Goal: Task Accomplishment & Management: Manage account settings

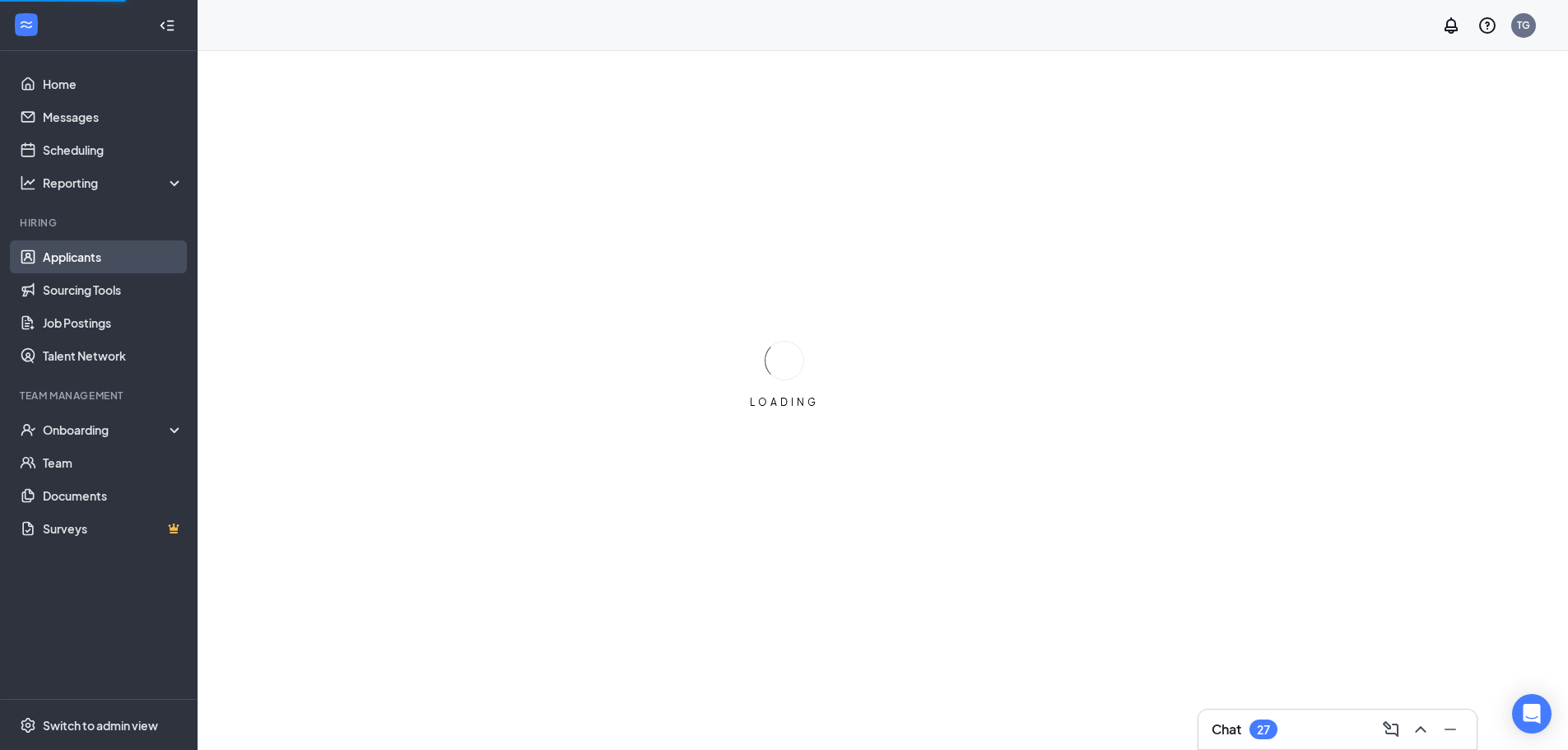
click at [89, 255] on link "Applicants" at bounding box center [113, 256] width 141 height 33
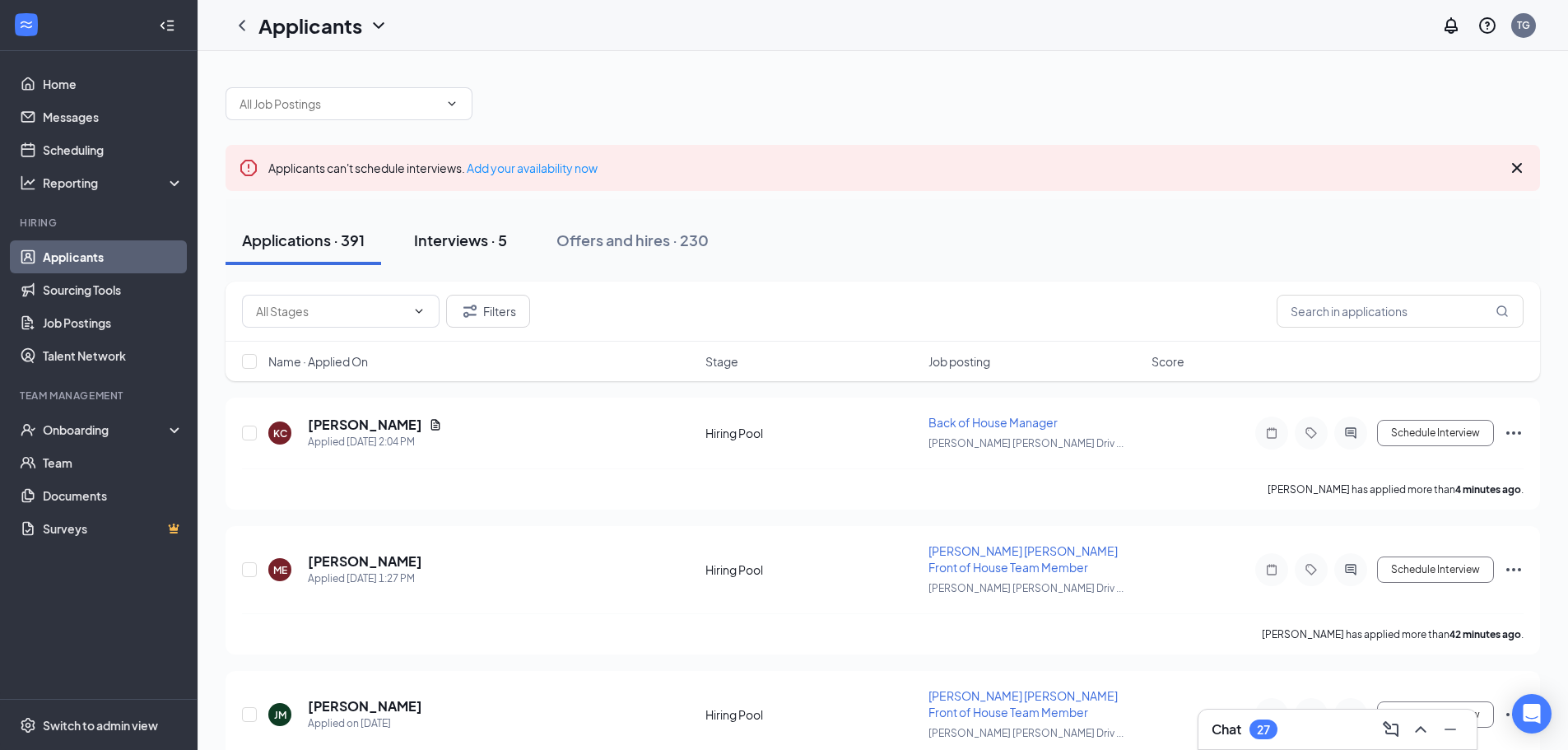
click at [481, 230] on div "Interviews · 5" at bounding box center [461, 240] width 93 height 20
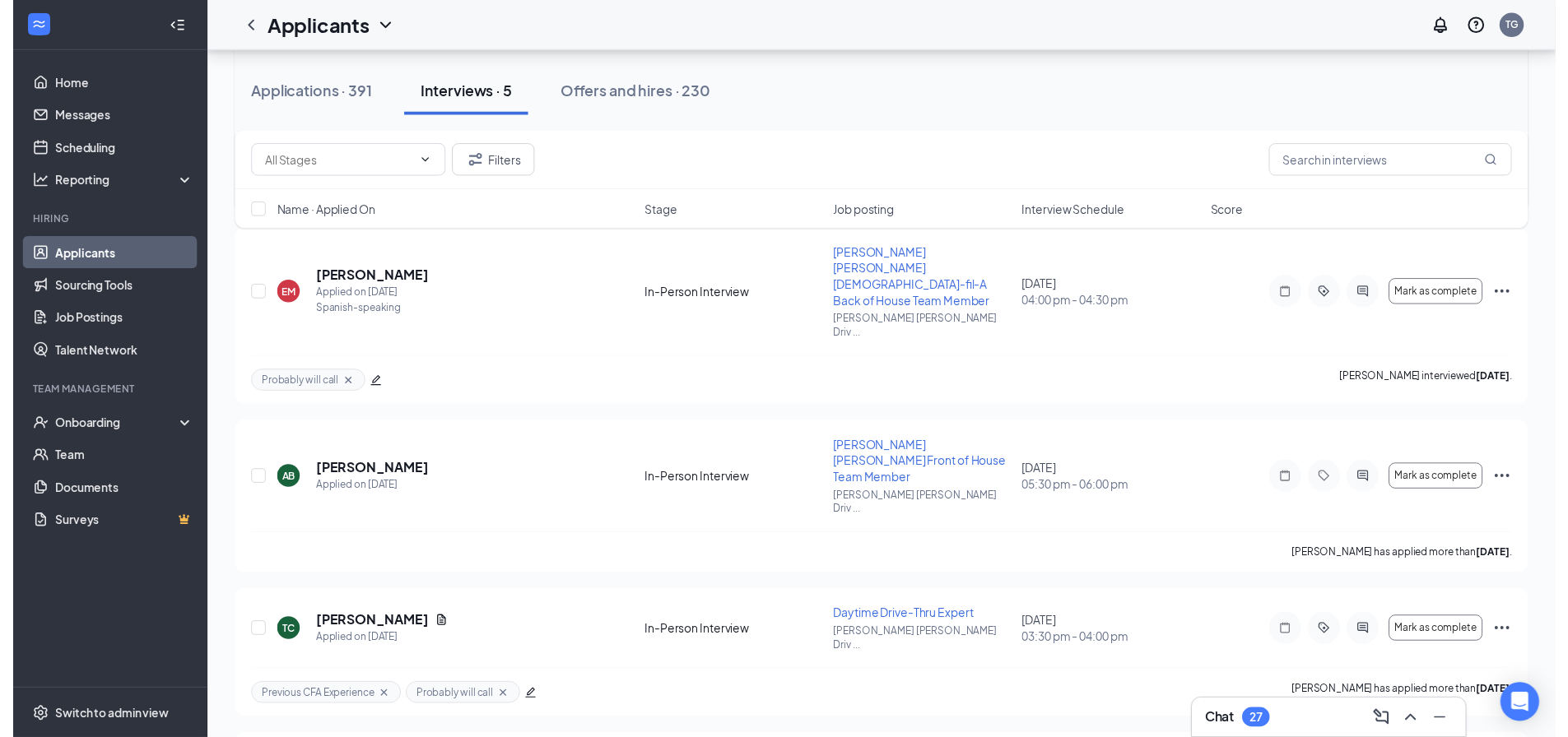
scroll to position [365, 0]
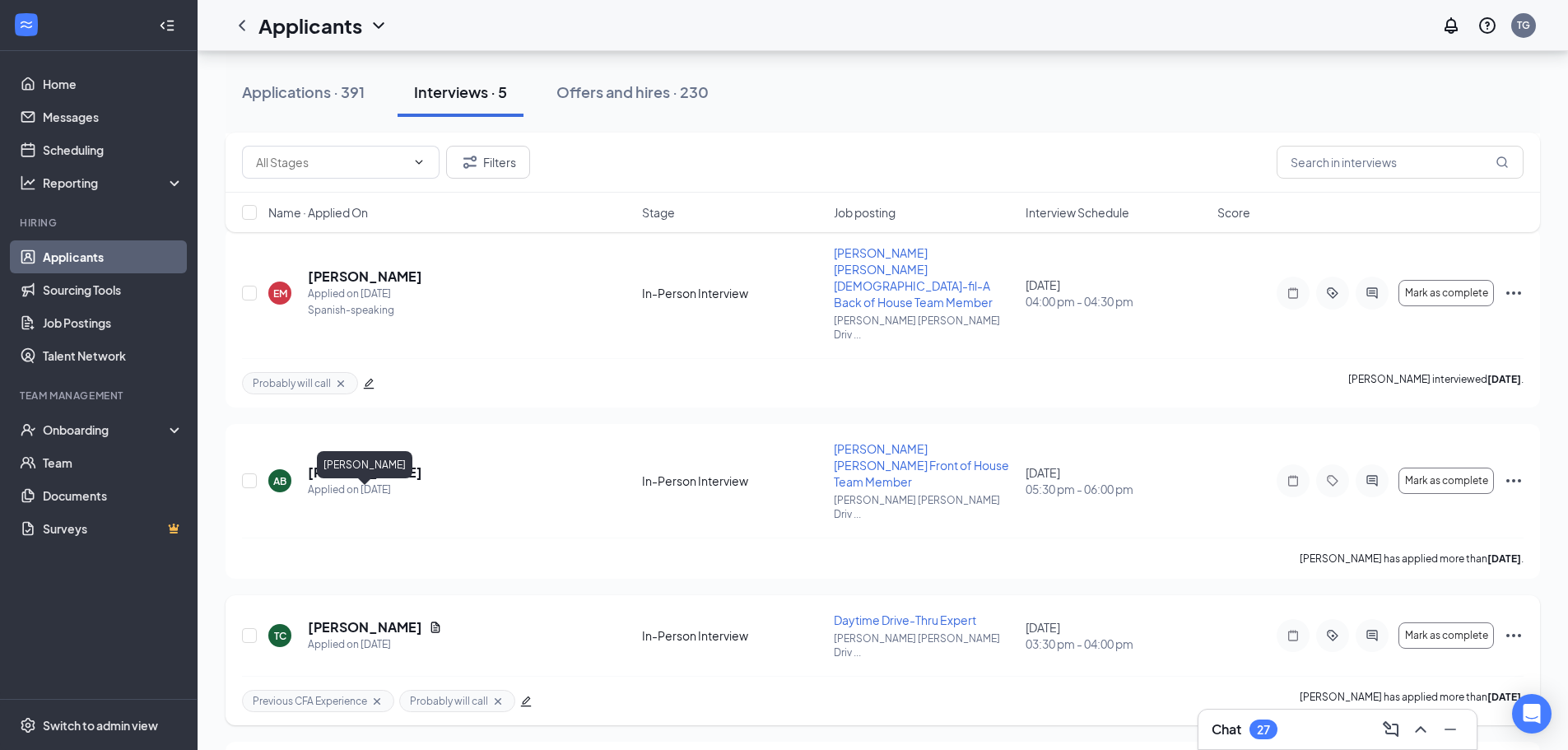
click at [387, 618] on h5 "[PERSON_NAME]" at bounding box center [365, 627] width 114 height 18
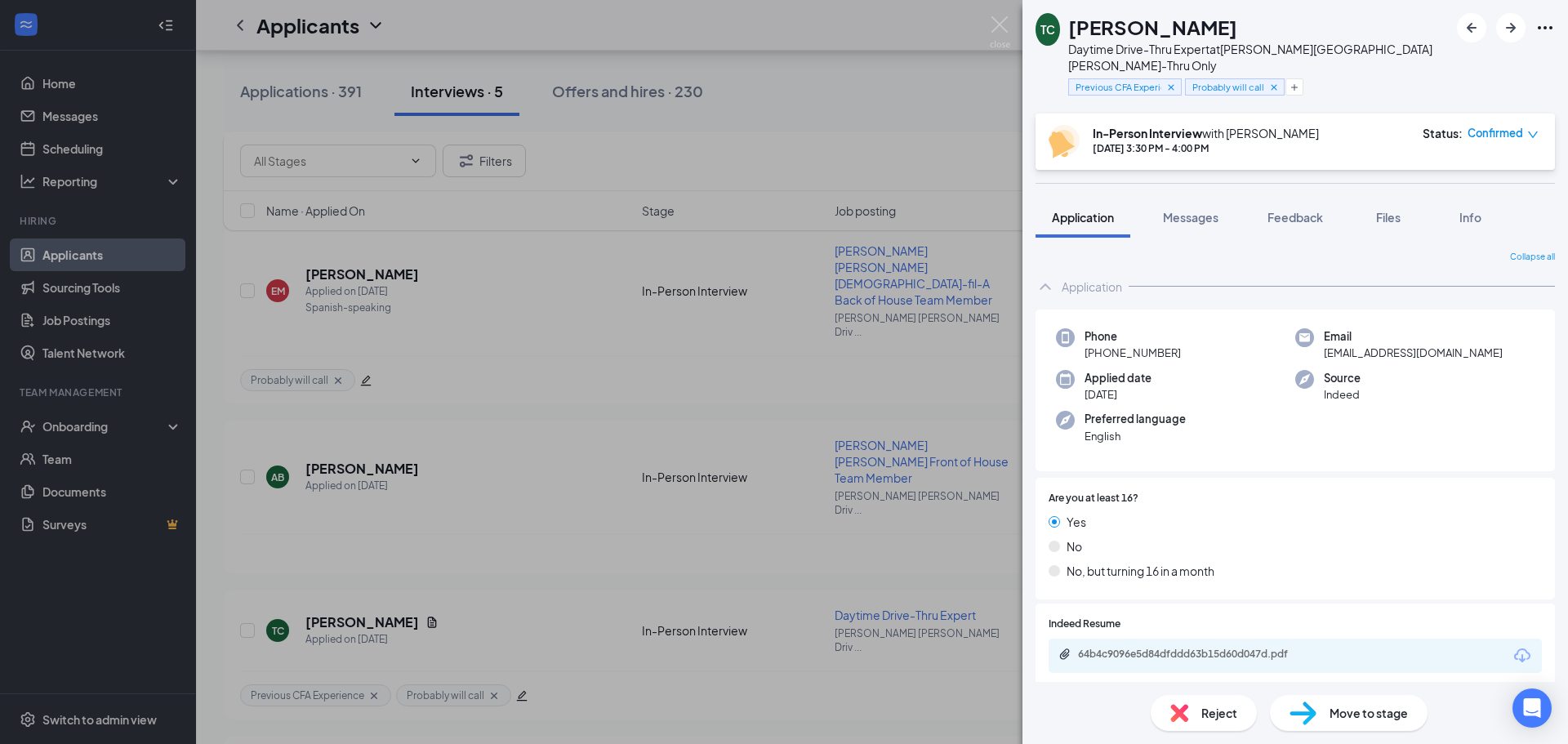
click at [1541, 123] on div "In-Person Interview with [PERSON_NAME] [DATE] 3:30 PM - 4:00 PM Status : Confir…" at bounding box center [1294, 142] width 519 height 57
click at [1530, 129] on icon "down" at bounding box center [1532, 135] width 11 height 11
click at [1478, 251] on div "Cancel" at bounding box center [1456, 247] width 137 height 18
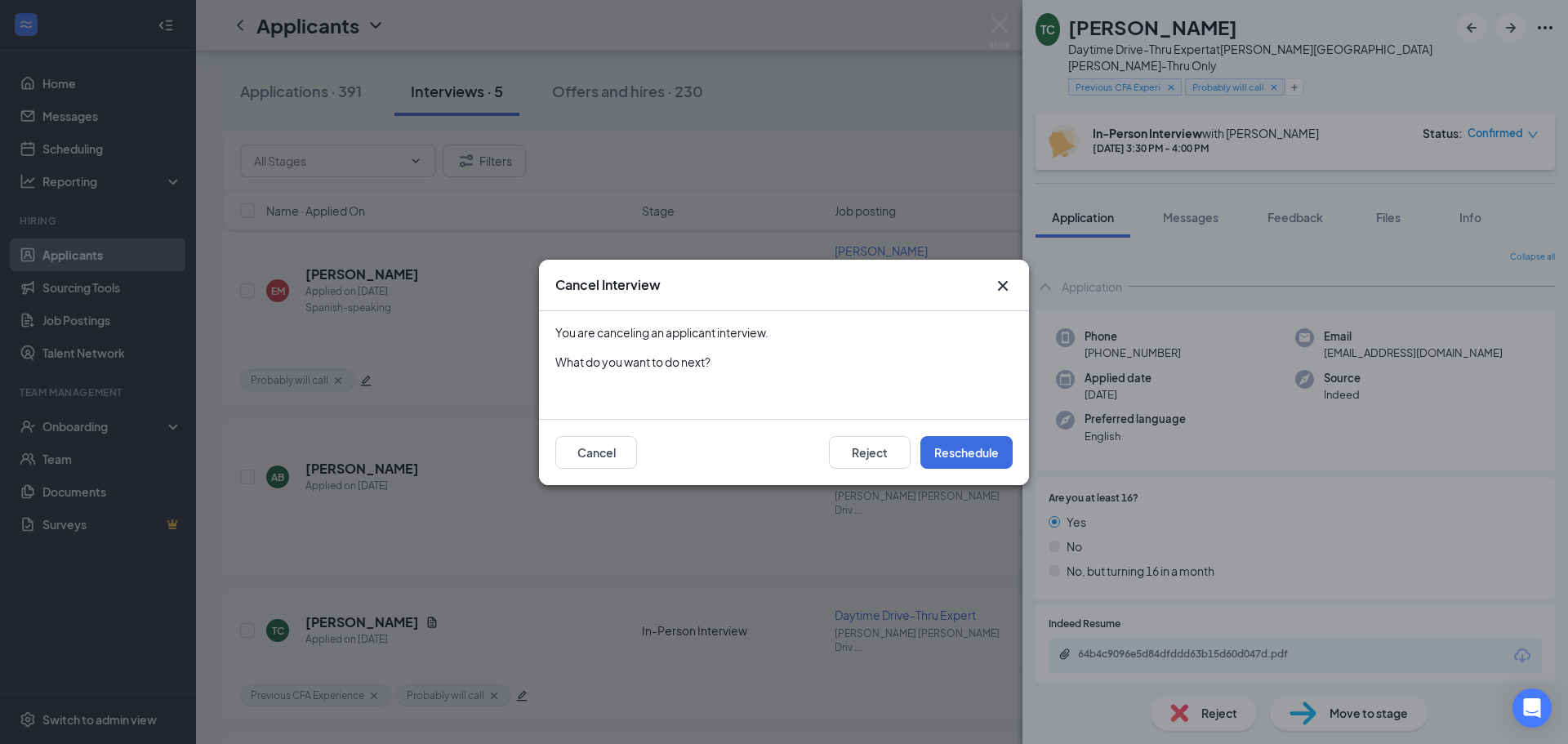
click at [1011, 291] on icon "Cross" at bounding box center [1002, 285] width 19 height 19
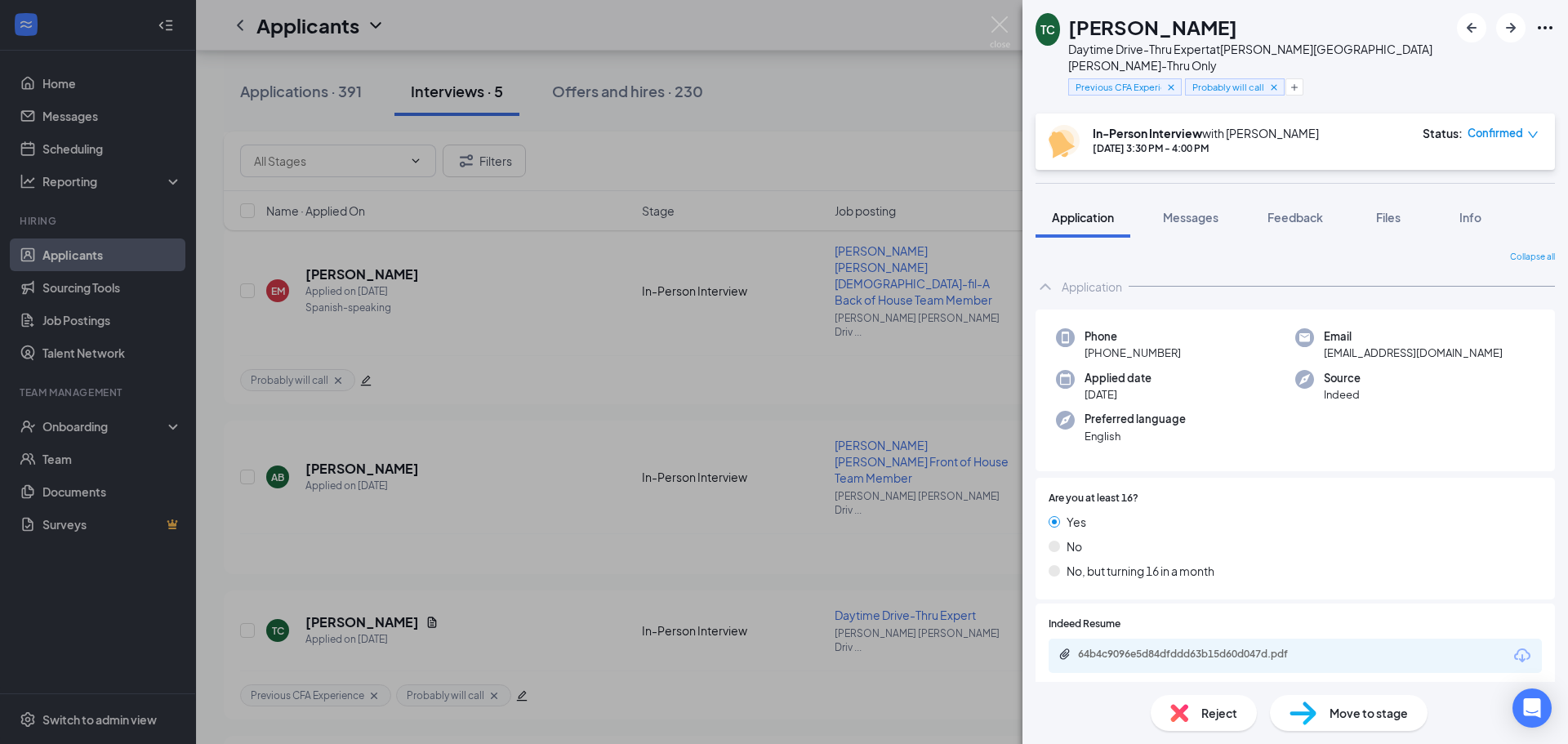
click at [1530, 129] on icon "down" at bounding box center [1532, 135] width 11 height 11
click at [1454, 240] on div "Cancel" at bounding box center [1456, 247] width 137 height 18
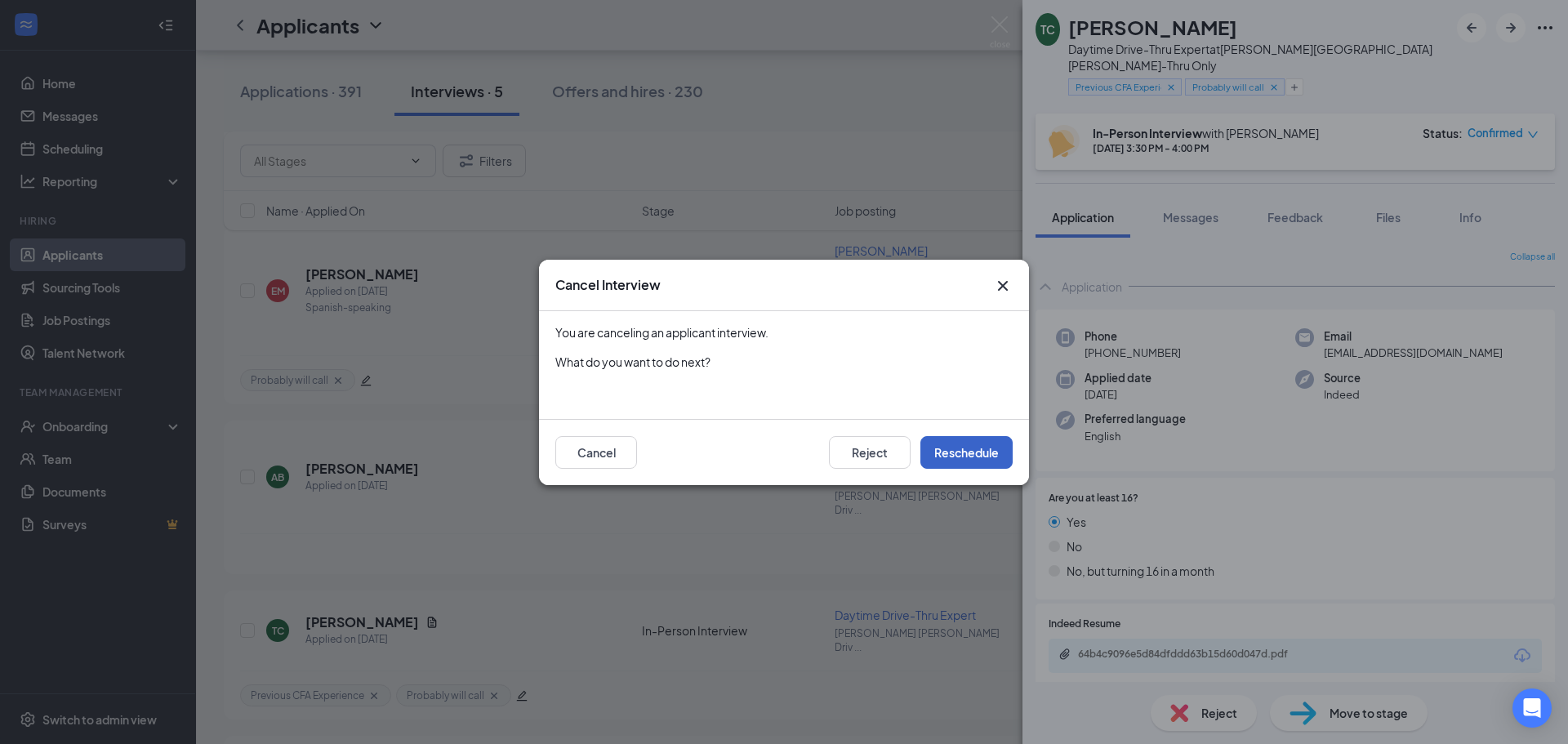
click at [958, 442] on button "Reschedule" at bounding box center [966, 452] width 92 height 33
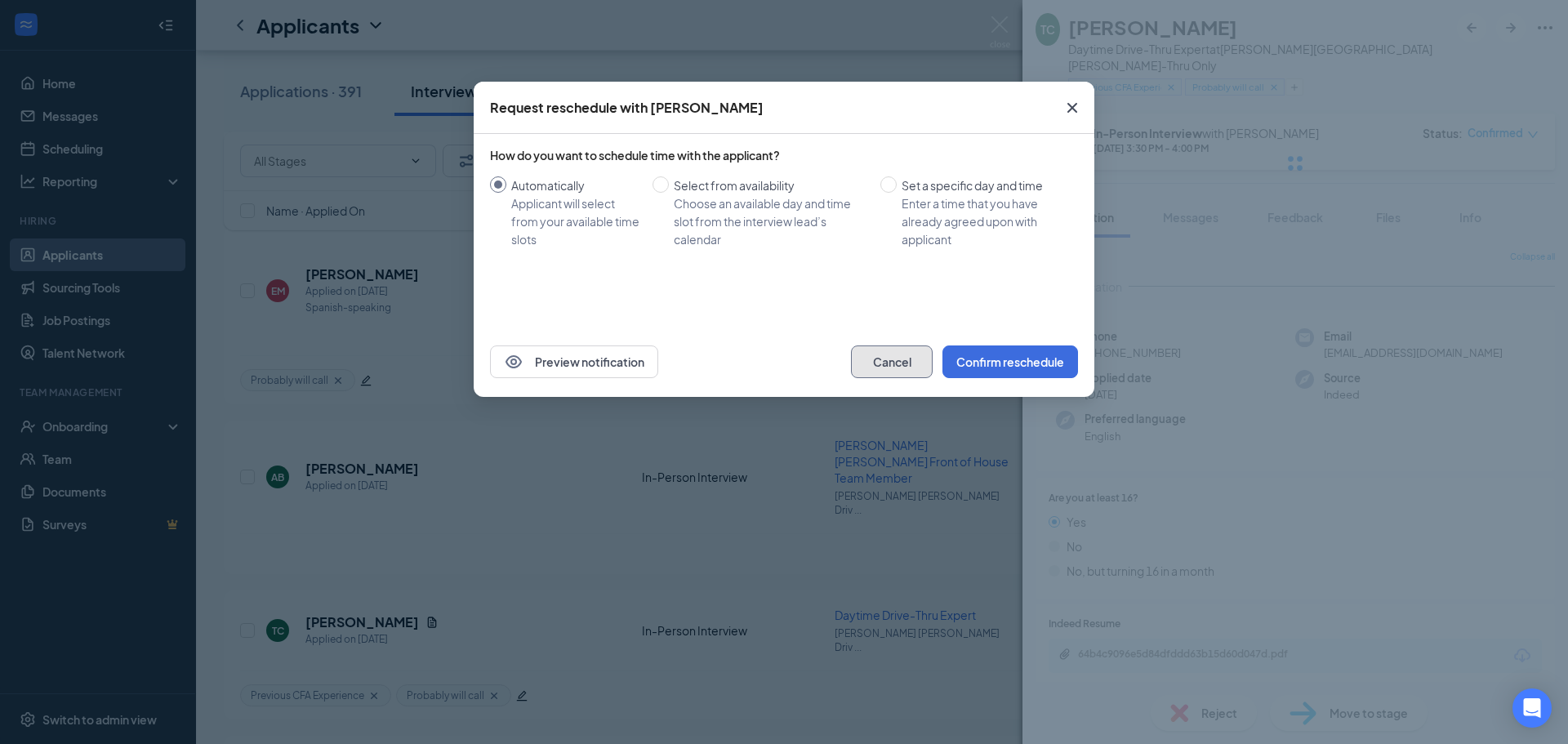
click at [903, 354] on button "Cancel" at bounding box center [891, 361] width 81 height 33
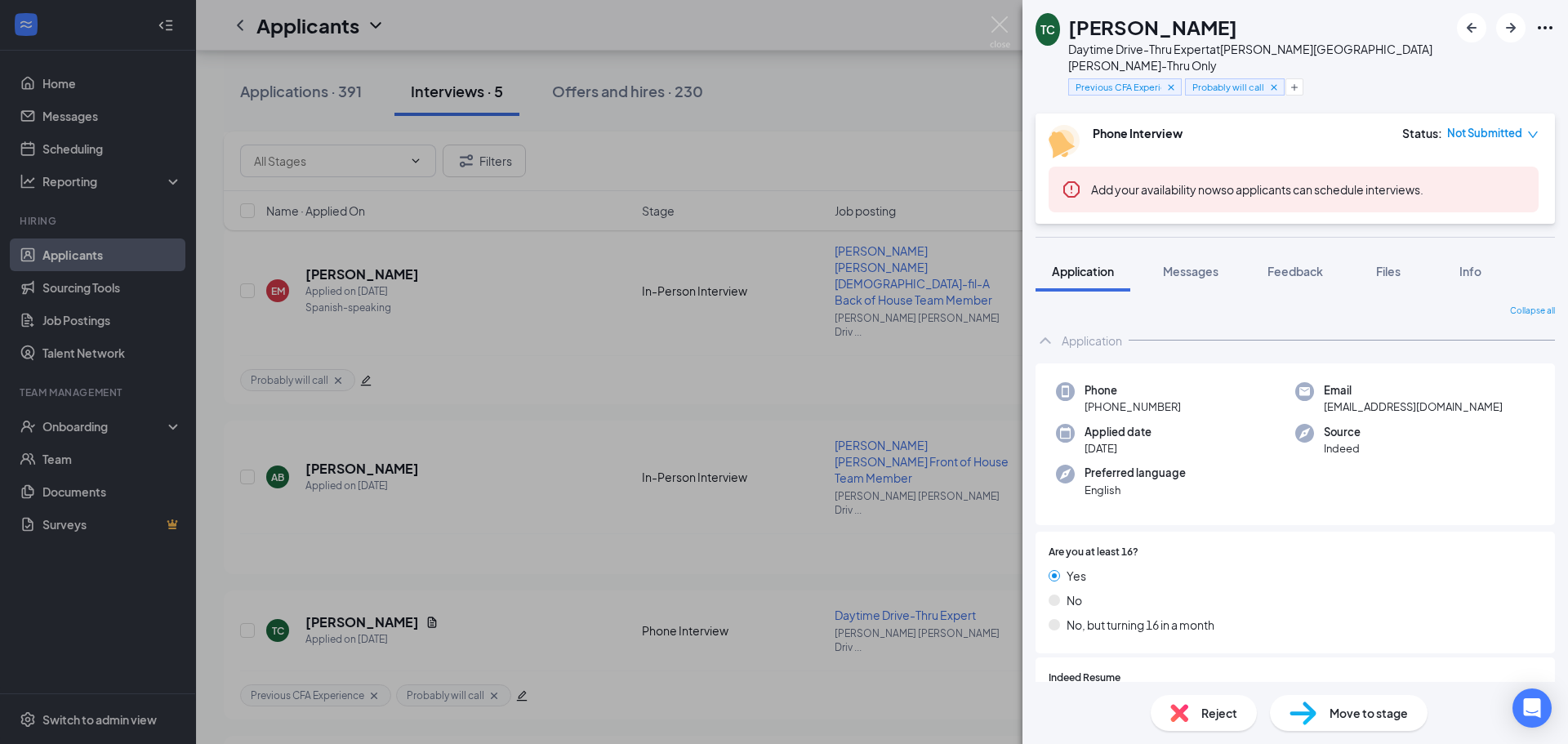
click at [934, 369] on div "TC [PERSON_NAME] Daytime Drive-Thru Expert at [PERSON_NAME][GEOGRAPHIC_DATA][PE…" at bounding box center [784, 372] width 1568 height 744
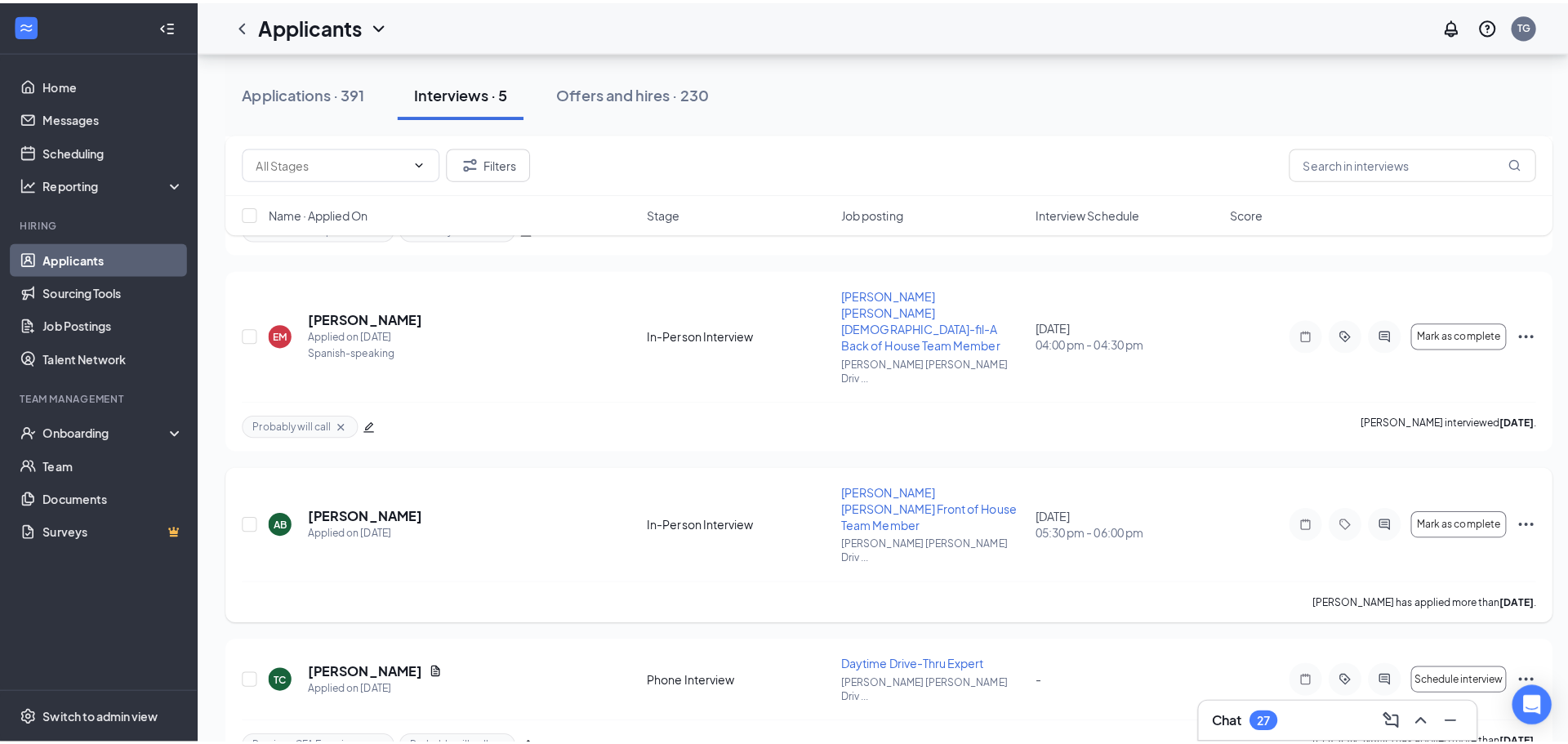
scroll to position [293, 0]
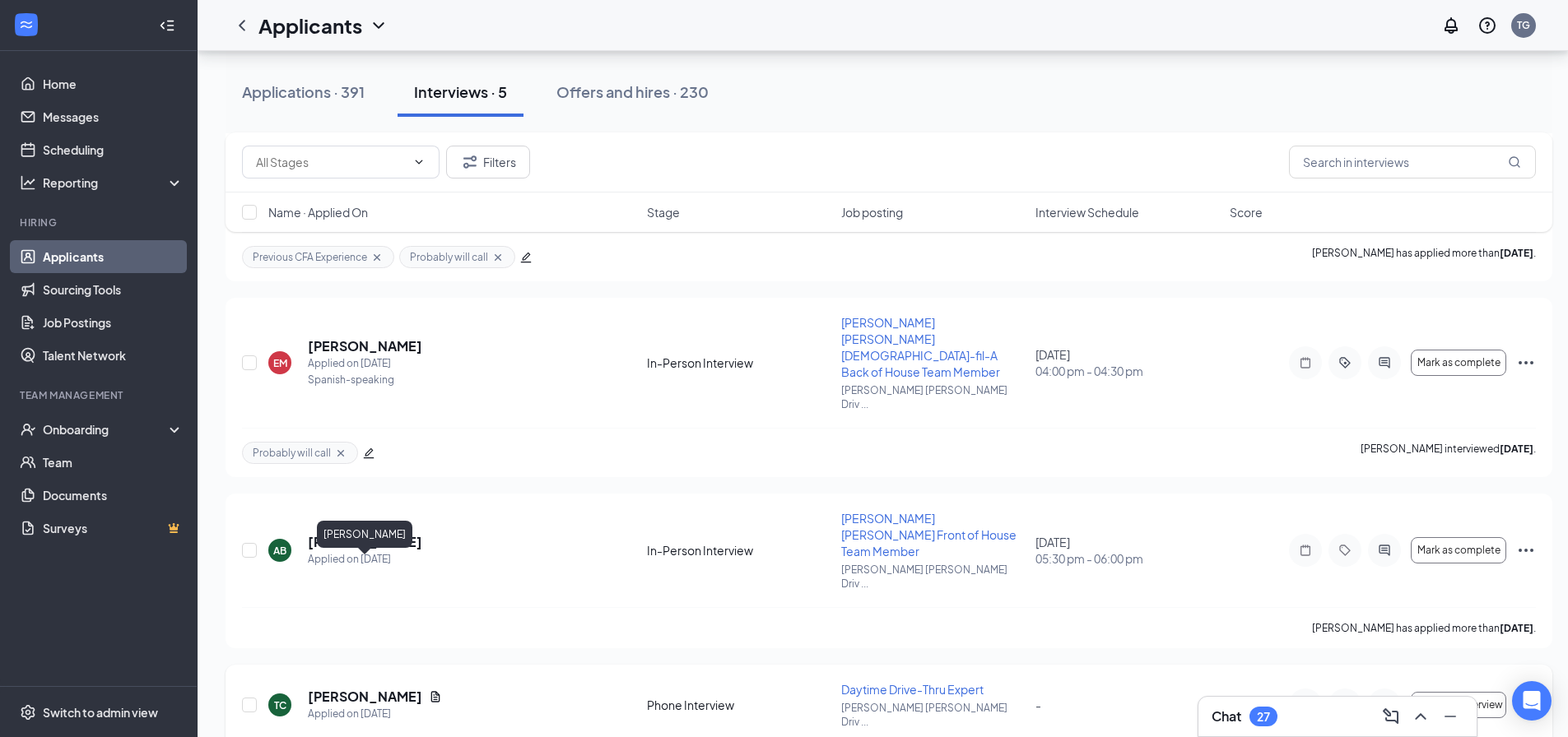
click at [358, 688] on h5 "[PERSON_NAME]" at bounding box center [365, 697] width 114 height 18
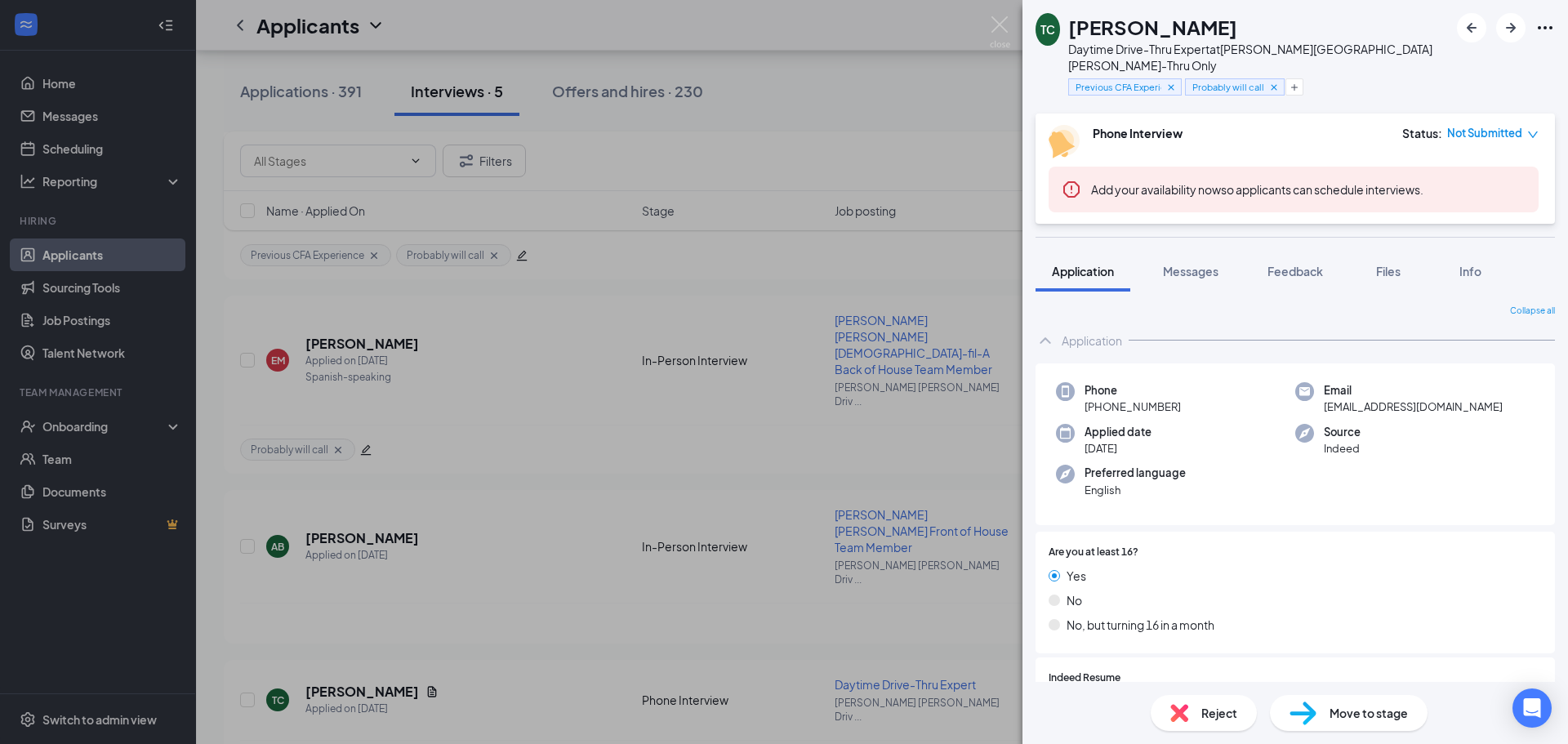
click at [1327, 720] on div "Move to stage" at bounding box center [1348, 712] width 157 height 36
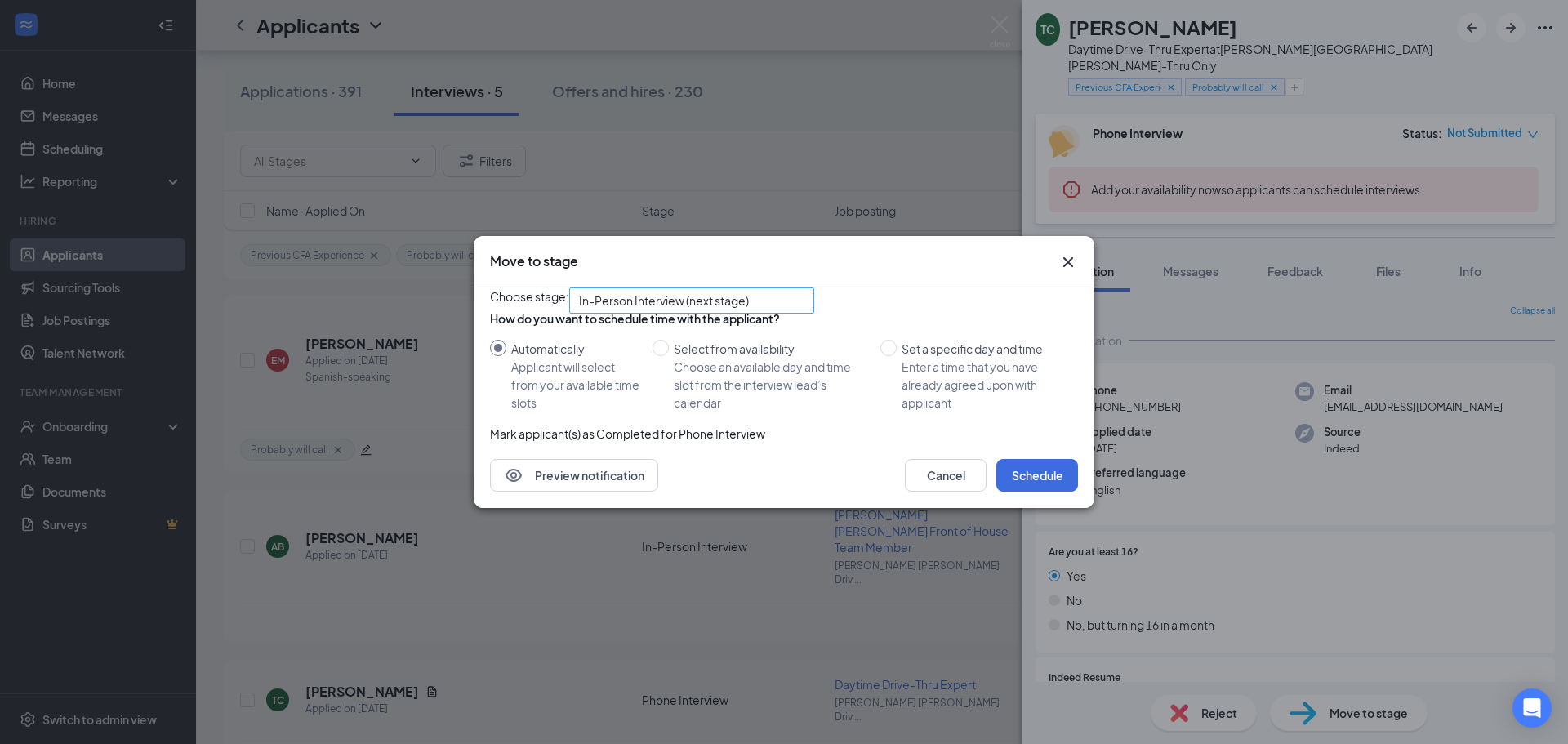
click at [756, 288] on input "search" at bounding box center [686, 300] width 214 height 25
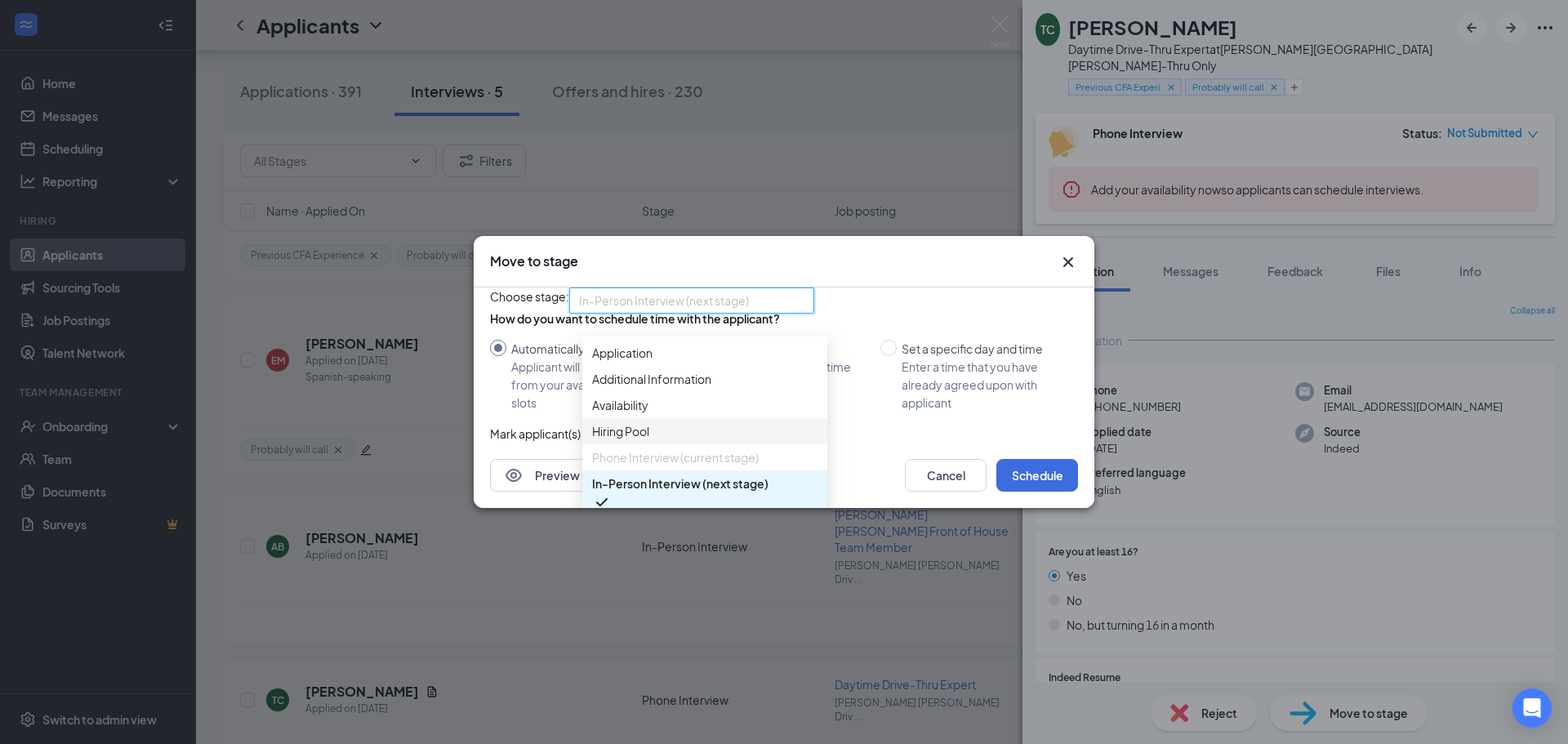
click at [724, 422] on span "Hiring Pool" at bounding box center [705, 431] width 225 height 18
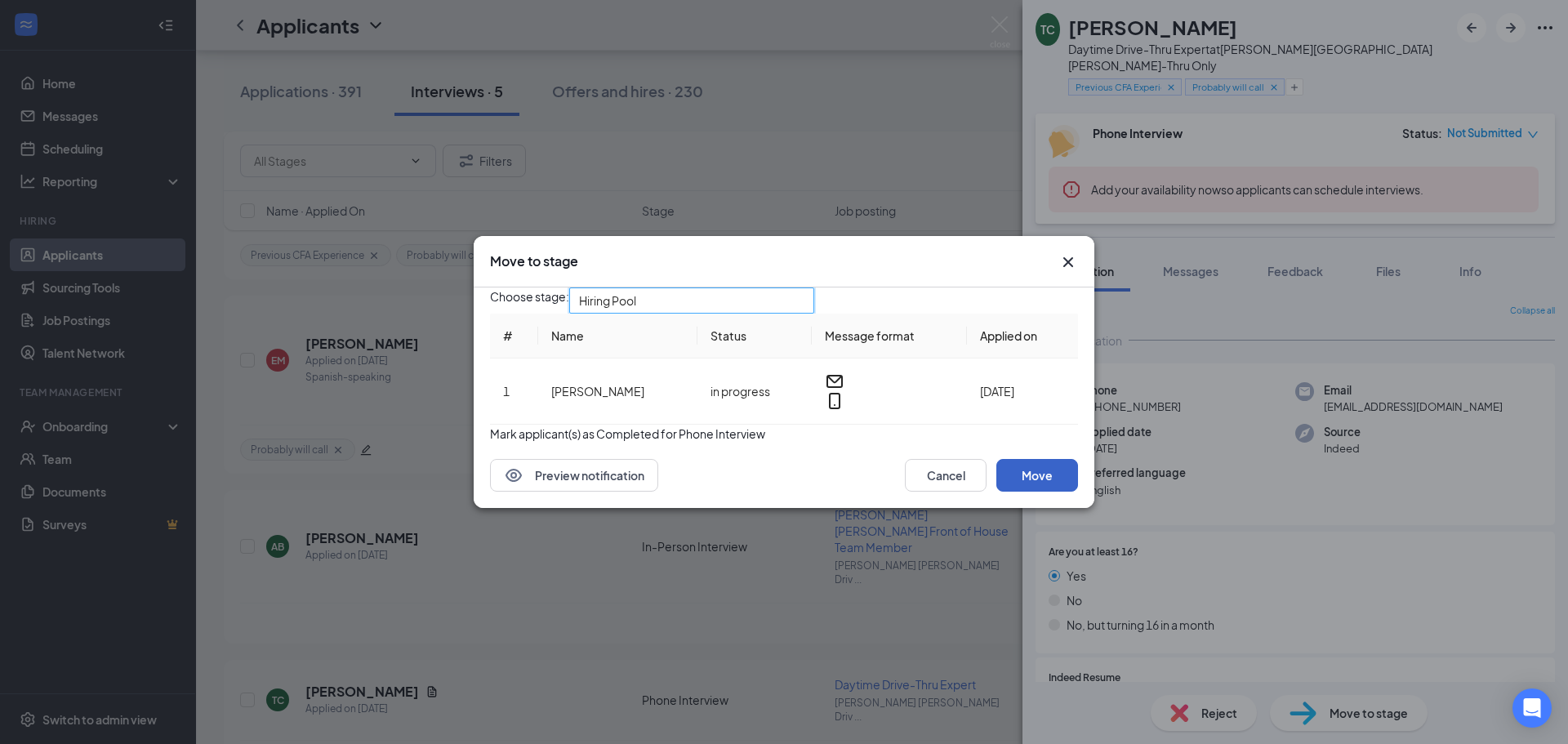
click at [1030, 491] on button "Move" at bounding box center [1036, 475] width 81 height 33
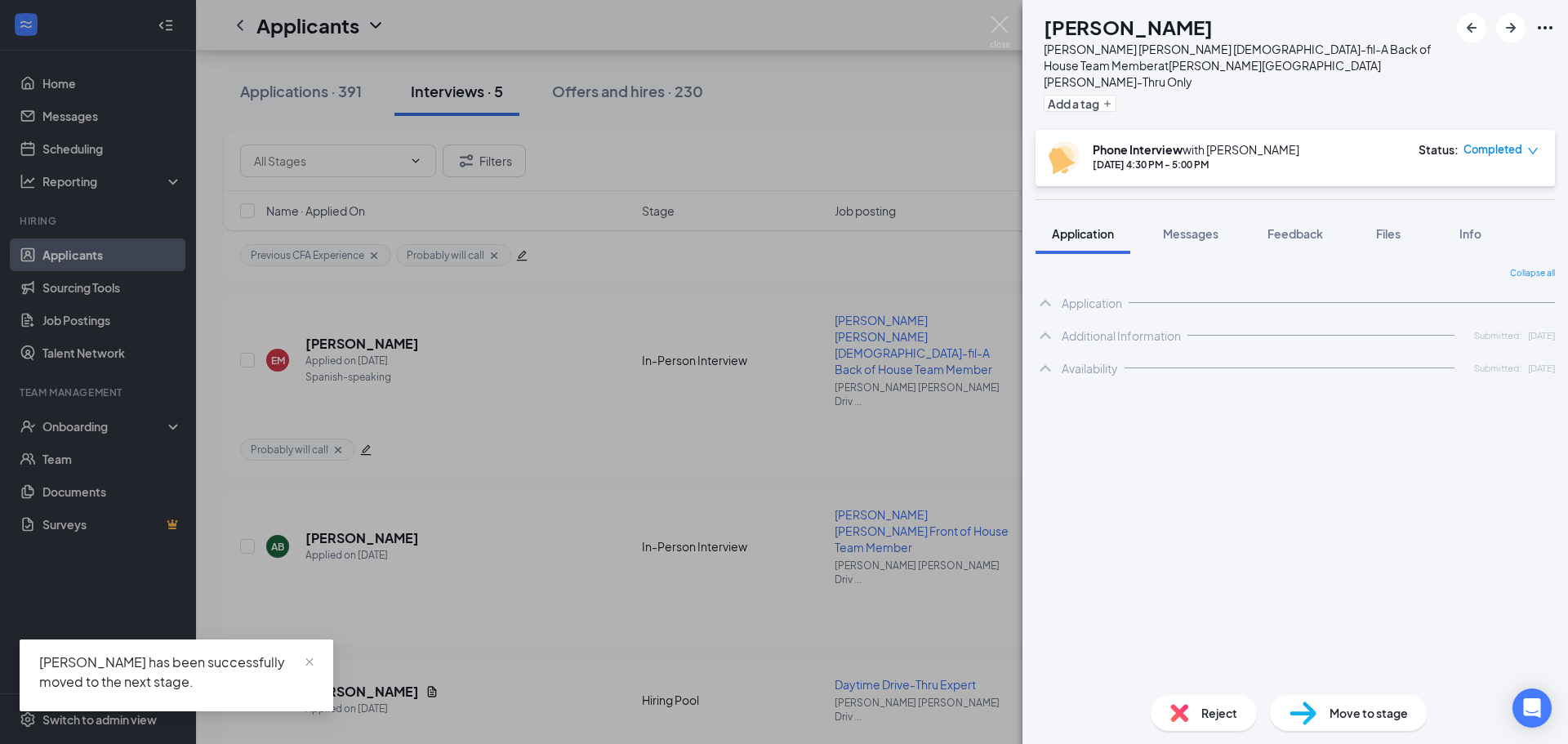
click at [795, 570] on div "RD [PERSON_NAME] [PERSON_NAME] [DEMOGRAPHIC_DATA]-fil-A Back of House Team Memb…" at bounding box center [784, 372] width 1568 height 744
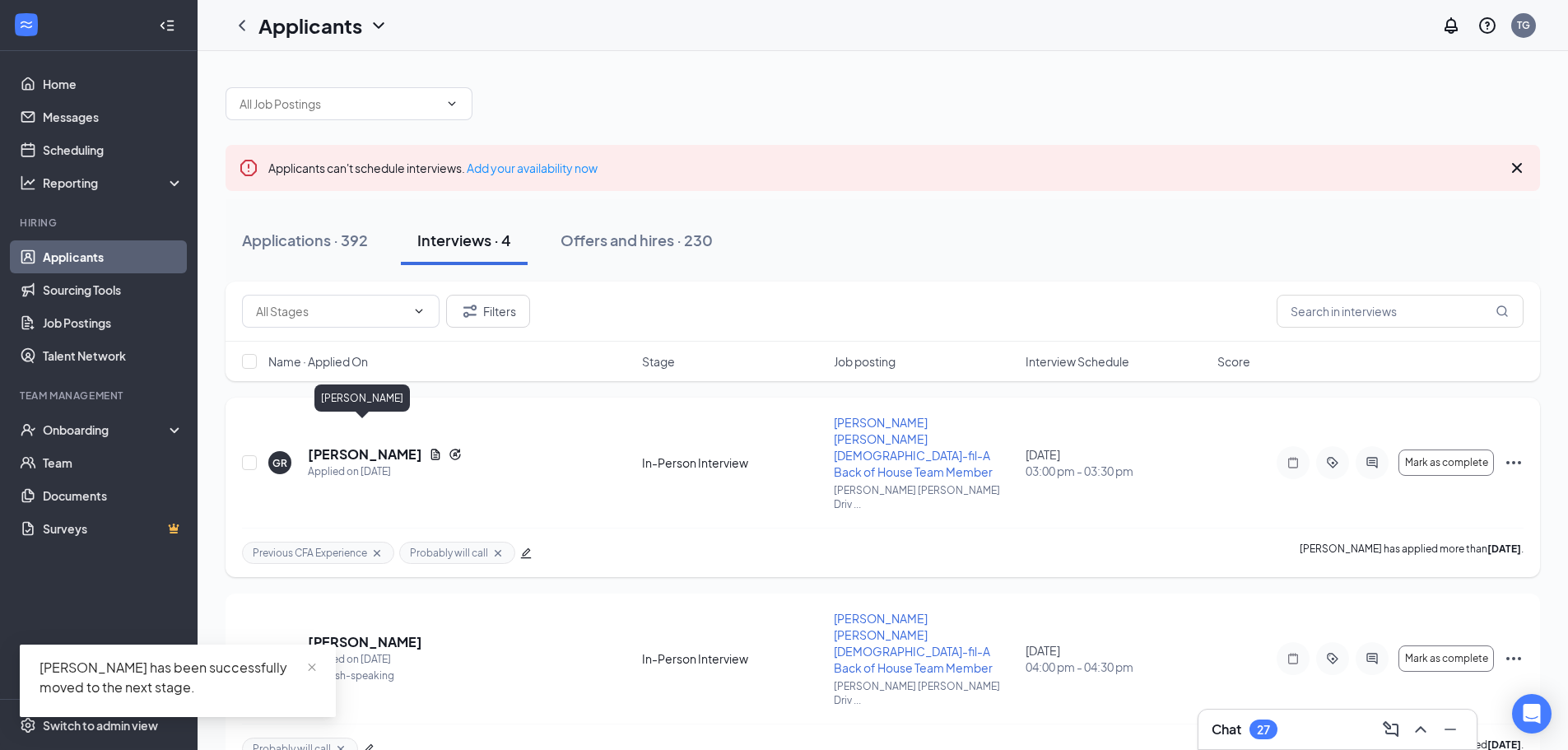
click at [382, 446] on h5 "[PERSON_NAME]" at bounding box center [365, 455] width 114 height 18
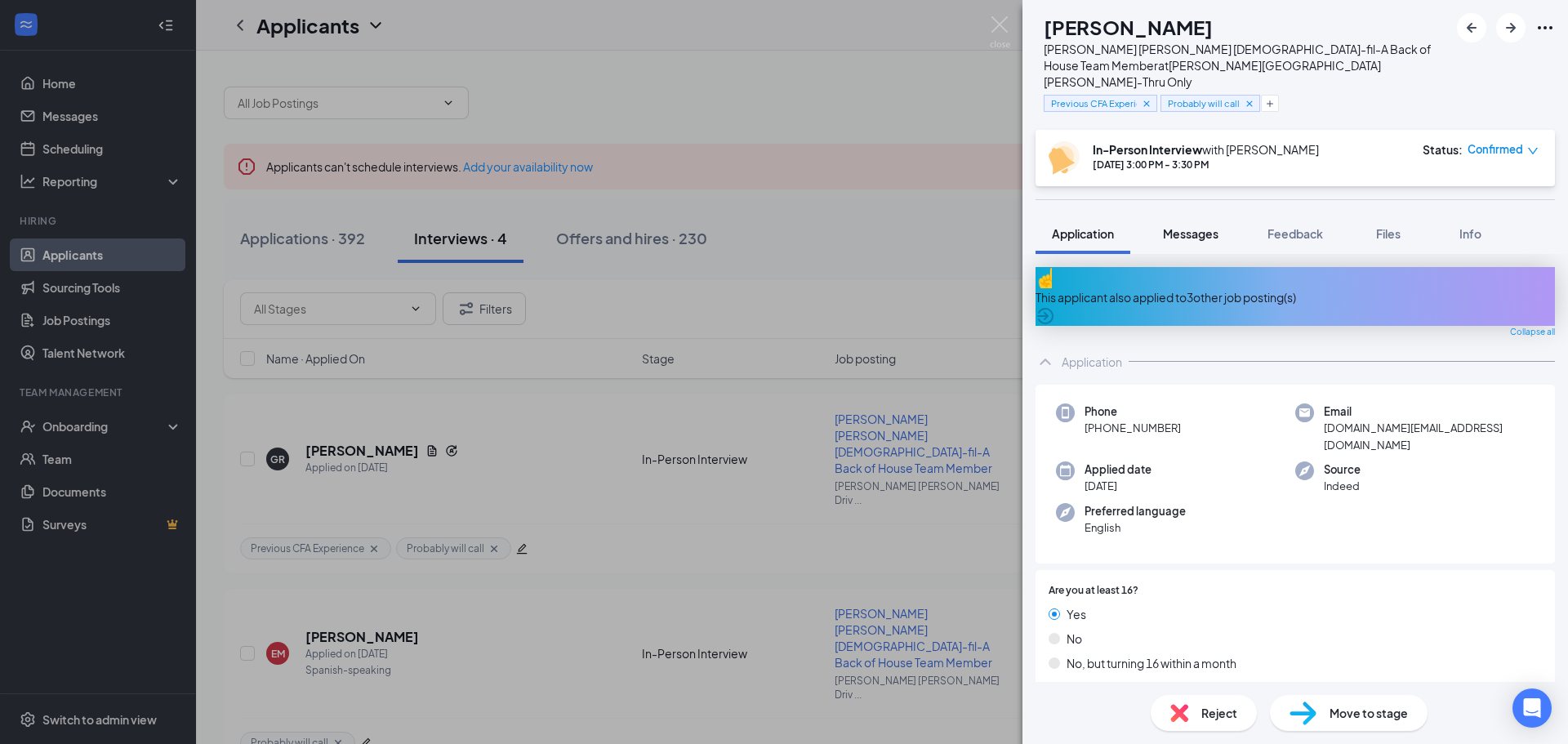
click at [1197, 226] on span "Messages" at bounding box center [1190, 233] width 56 height 15
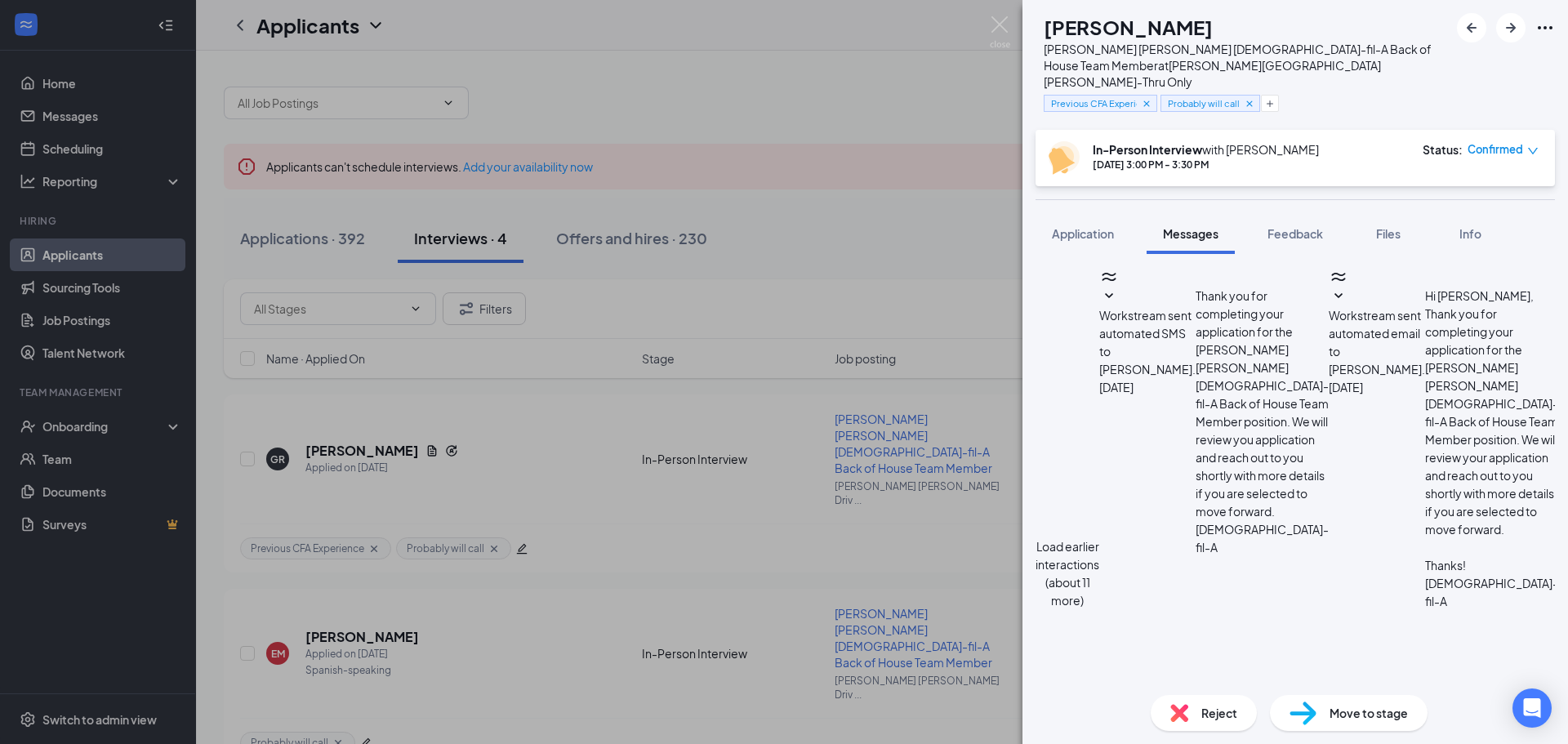
scroll to position [449, 0]
type textarea "P"
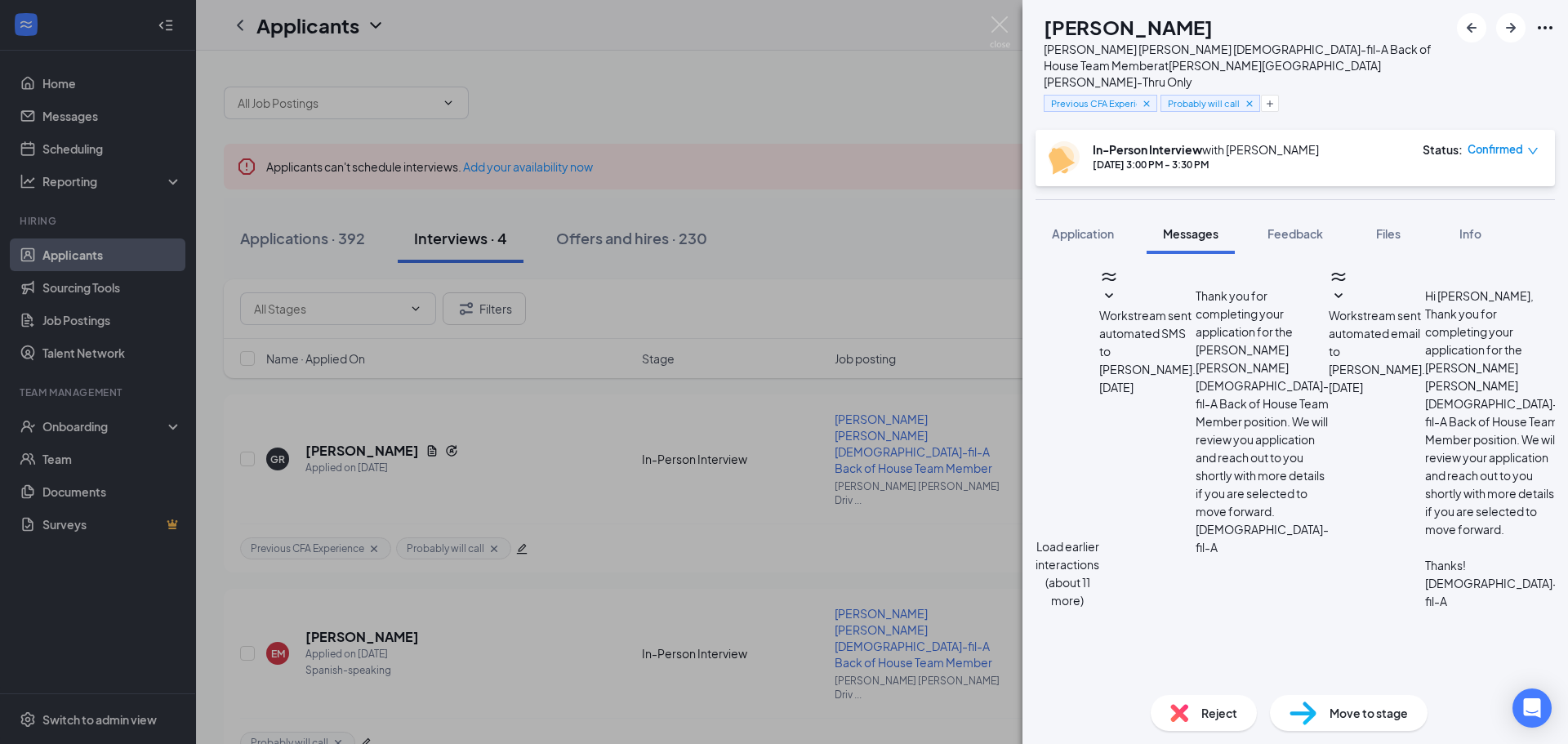
type textarea "The interview will be at the store [STREET_ADDRESS][PERSON_NAME][PERSON_NAME]"
click at [764, 291] on div "GR [PERSON_NAME] [PERSON_NAME] [DEMOGRAPHIC_DATA]-fil-A Back of House Team Memb…" at bounding box center [784, 372] width 1568 height 744
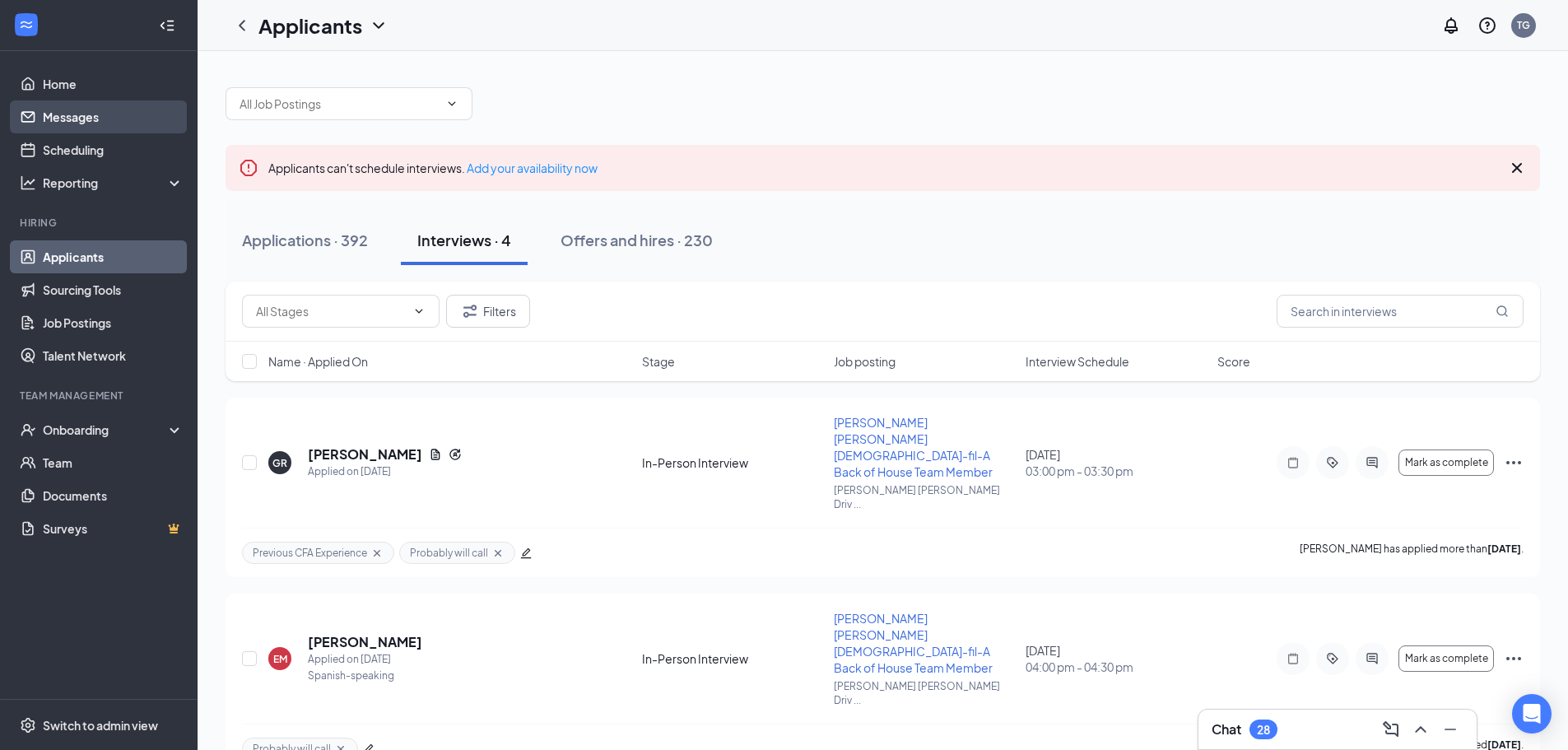
click at [134, 114] on link "Messages" at bounding box center [113, 117] width 141 height 33
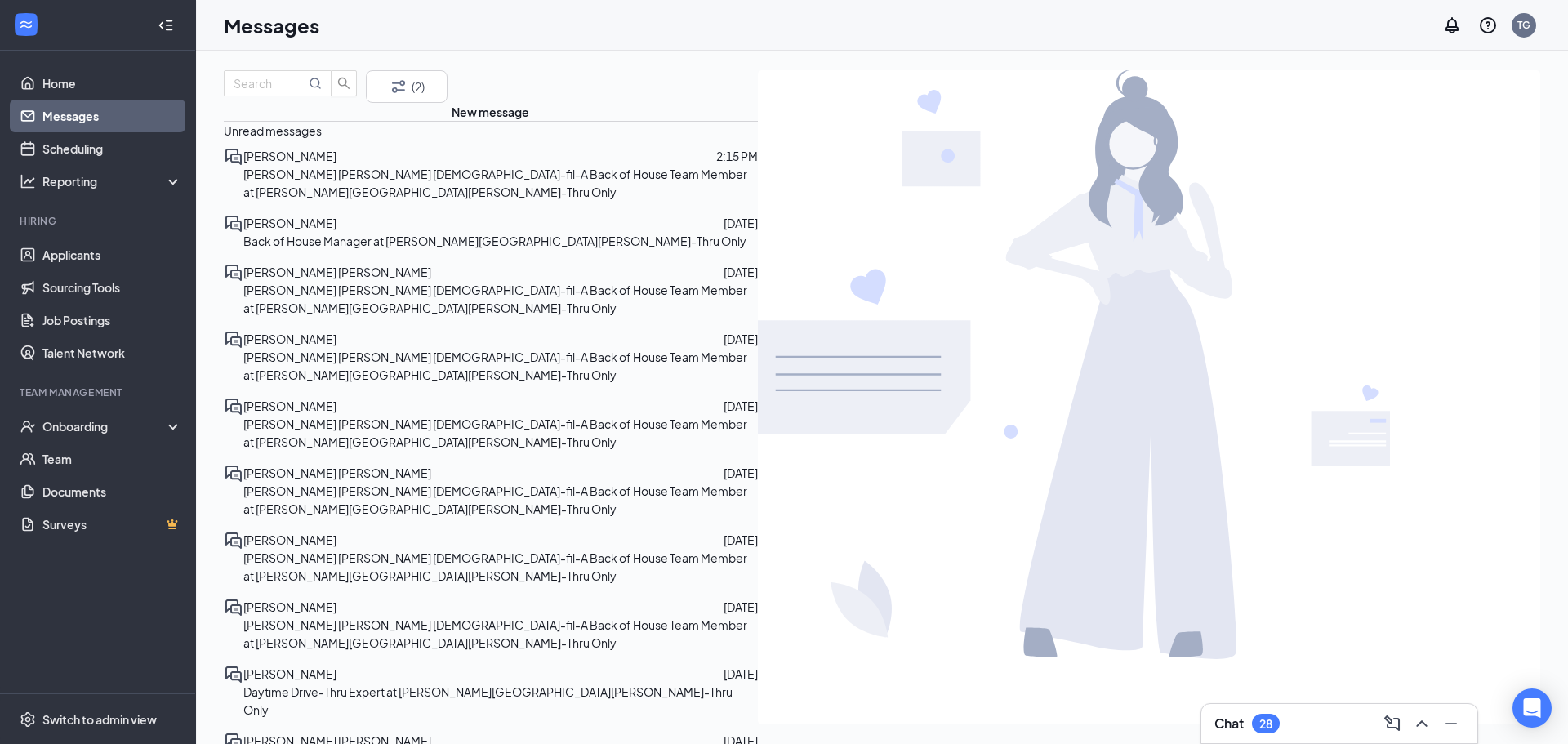
click at [317, 200] on p "[PERSON_NAME] [PERSON_NAME] [DEMOGRAPHIC_DATA]-fil-A Back of House Team Member …" at bounding box center [501, 182] width 514 height 36
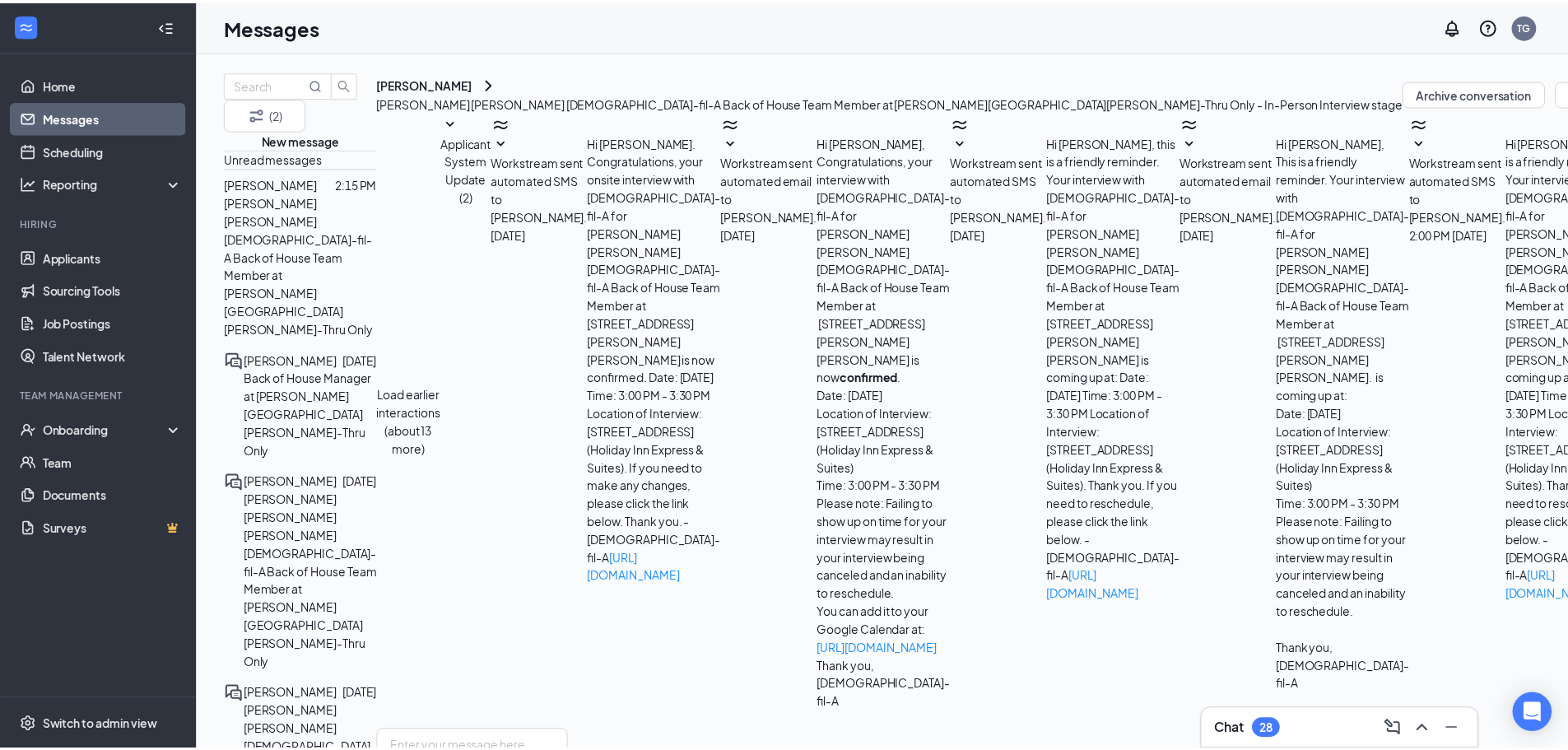
scroll to position [242, 0]
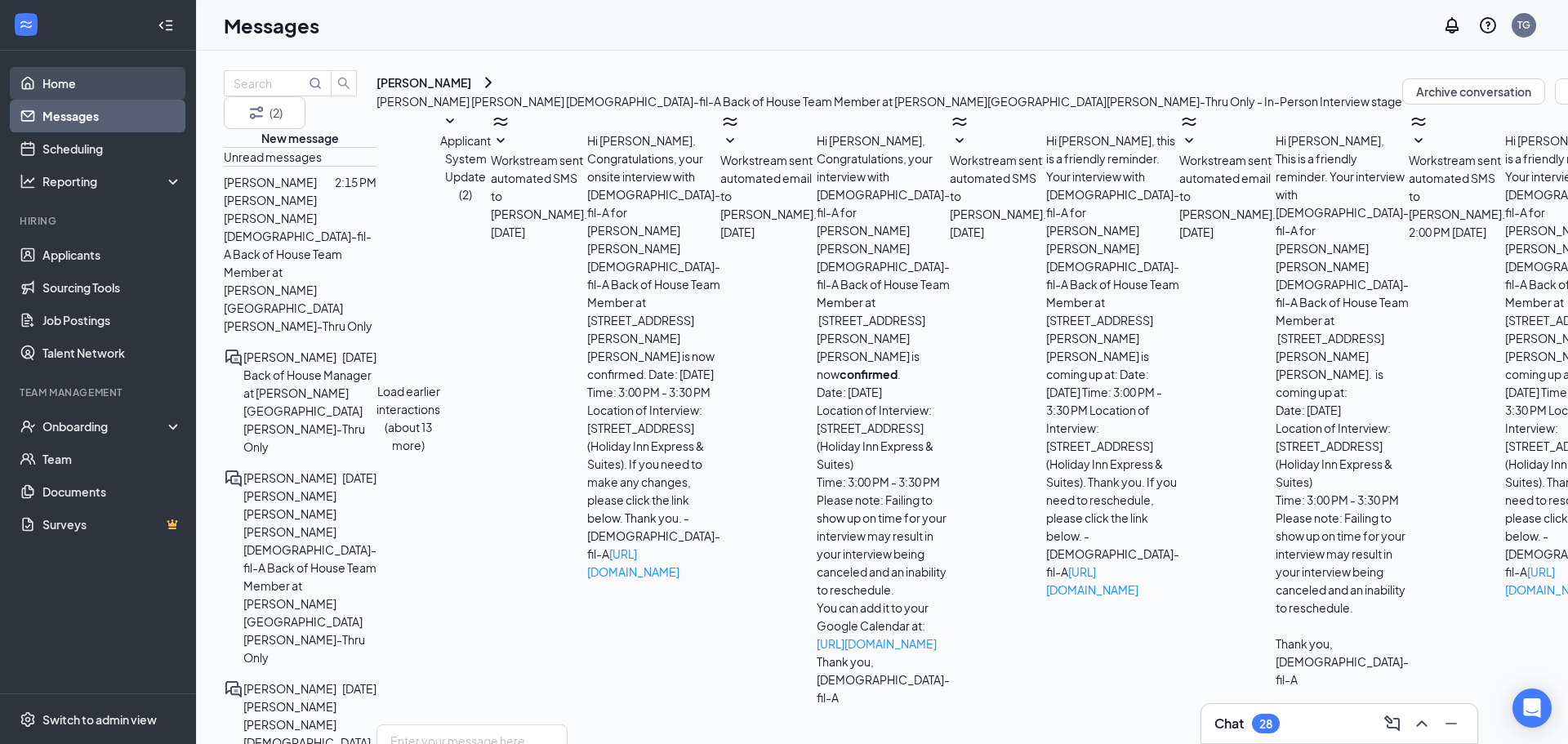
click at [102, 84] on link "Home" at bounding box center [112, 83] width 140 height 33
